Goal: Obtain resource: Download file/media

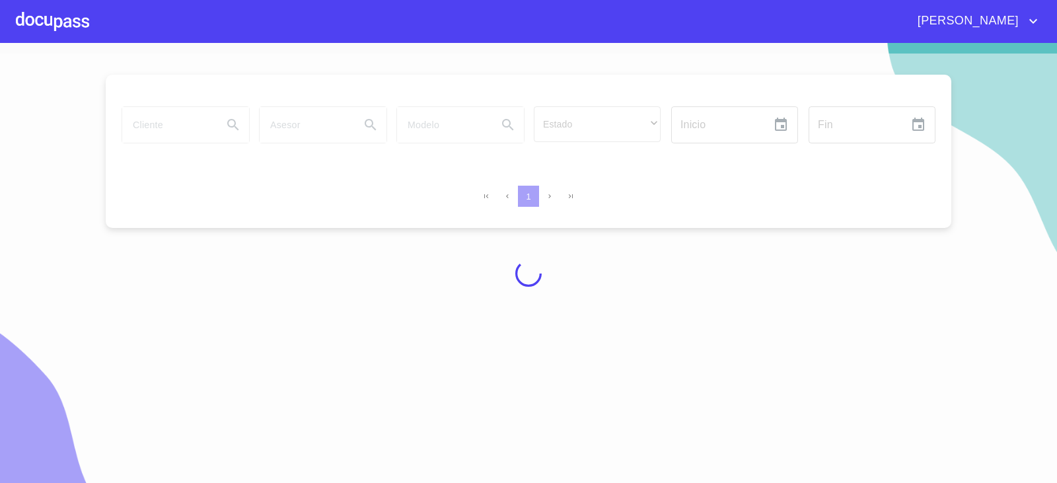
click at [170, 118] on div at bounding box center [528, 274] width 1057 height 440
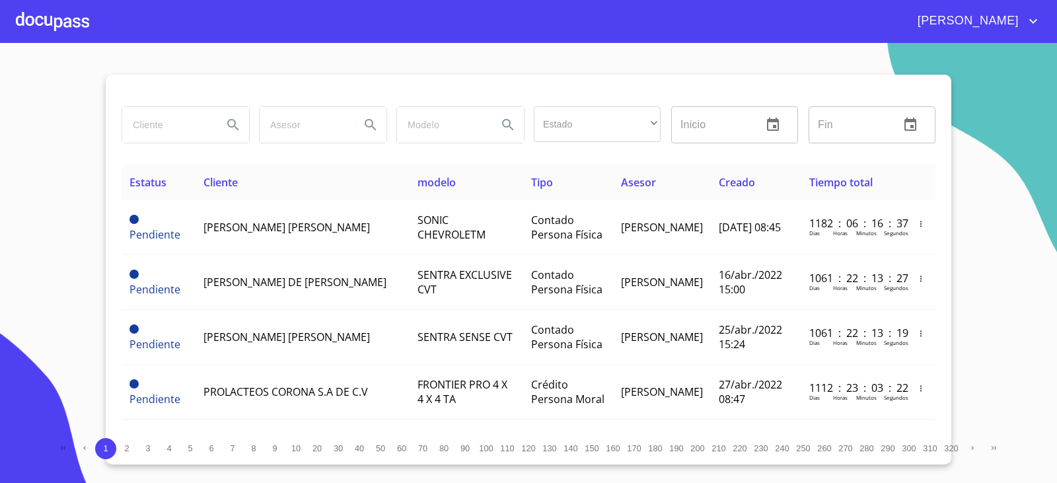
click at [170, 111] on input "search" at bounding box center [167, 125] width 90 height 36
type input "ENRIQUE OCHOA LUNA"
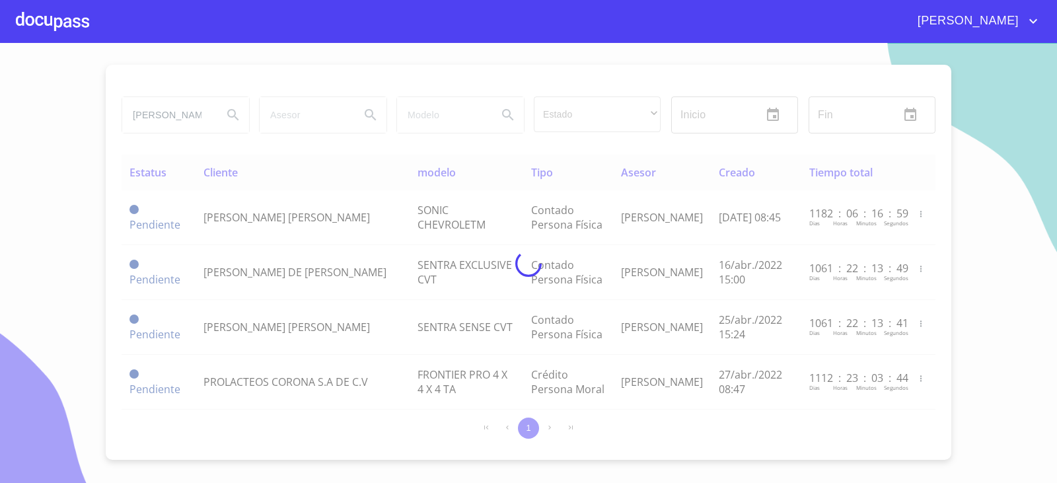
scroll to position [0, 0]
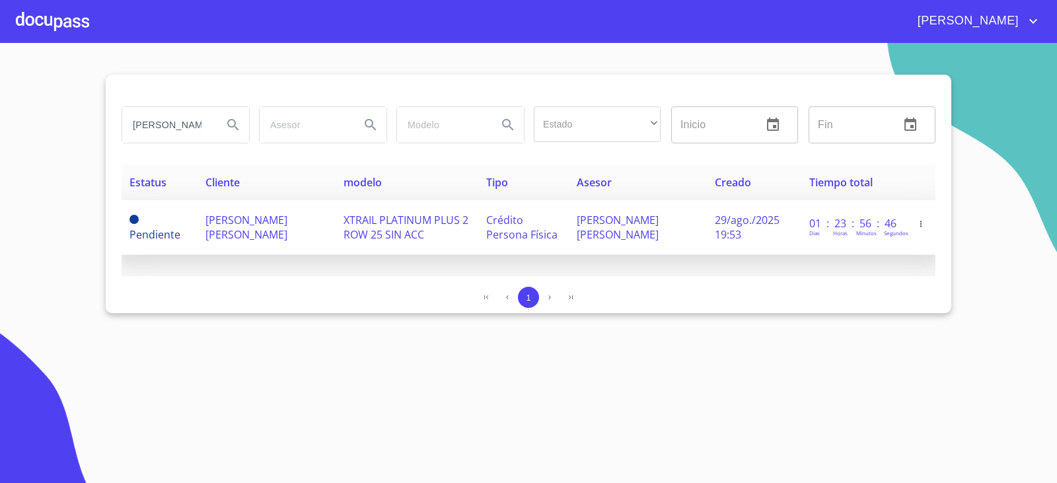
click at [279, 223] on span "ENRIQUE OCHOA LUNA" at bounding box center [246, 227] width 82 height 29
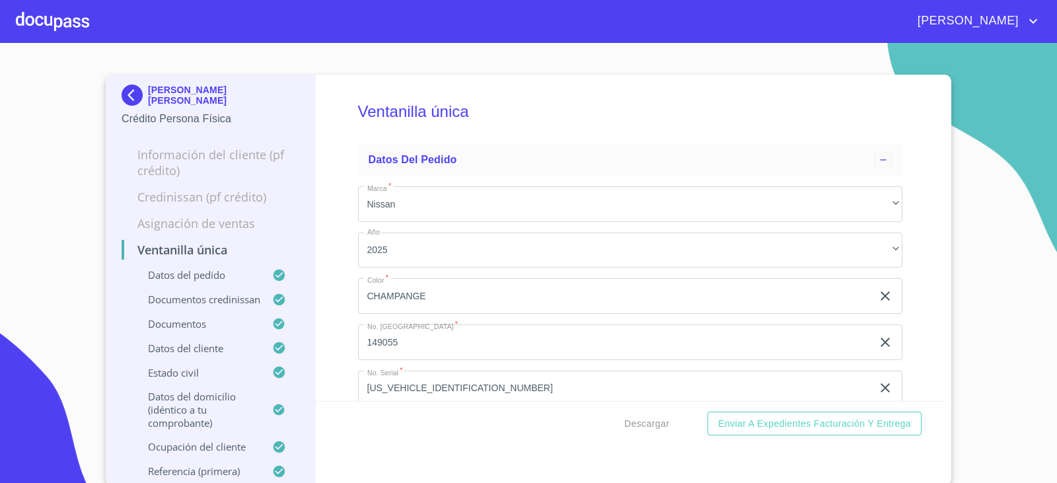
scroll to position [2, 0]
click at [650, 426] on span "Descargar" at bounding box center [646, 422] width 45 height 17
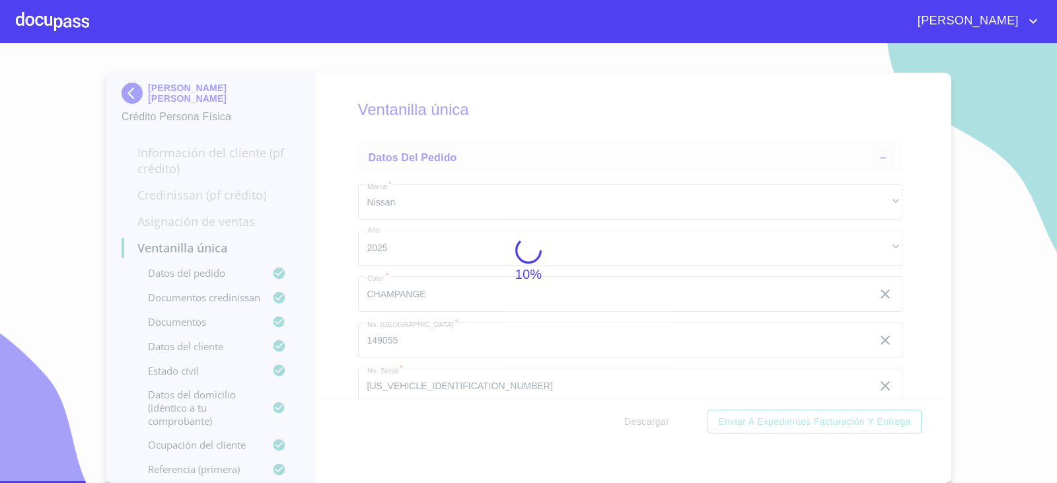
scroll to position [0, 0]
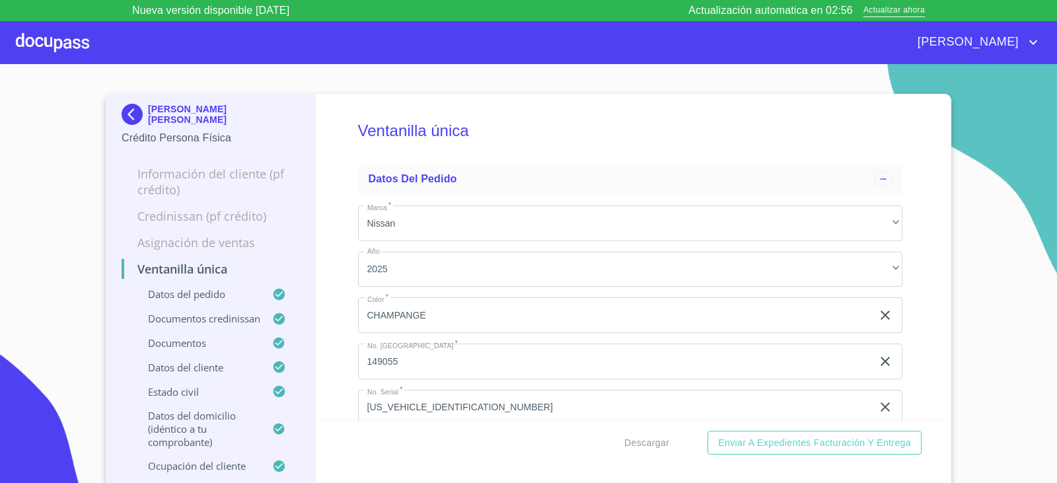
click at [126, 110] on img at bounding box center [135, 114] width 26 height 21
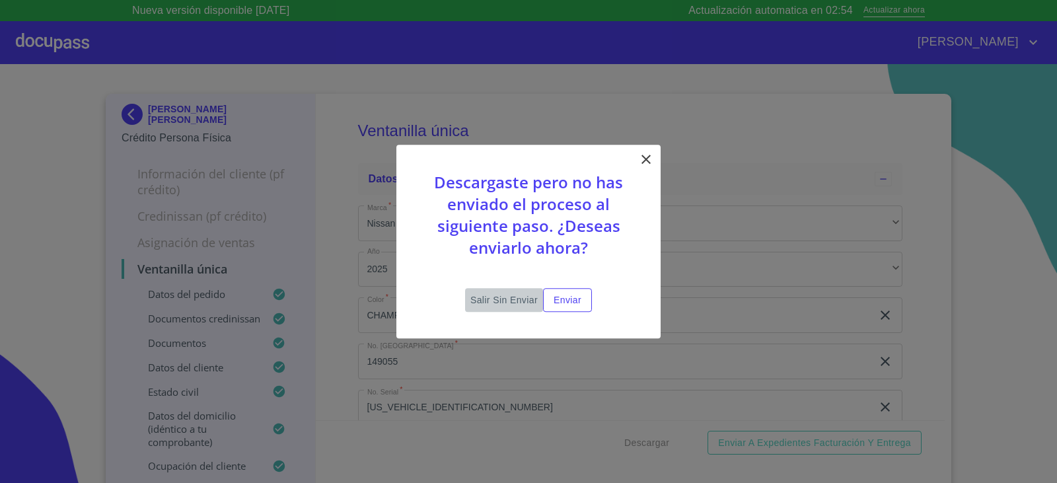
click at [492, 299] on span "Salir sin enviar" at bounding box center [503, 300] width 67 height 17
